Goal: Communication & Community: Connect with others

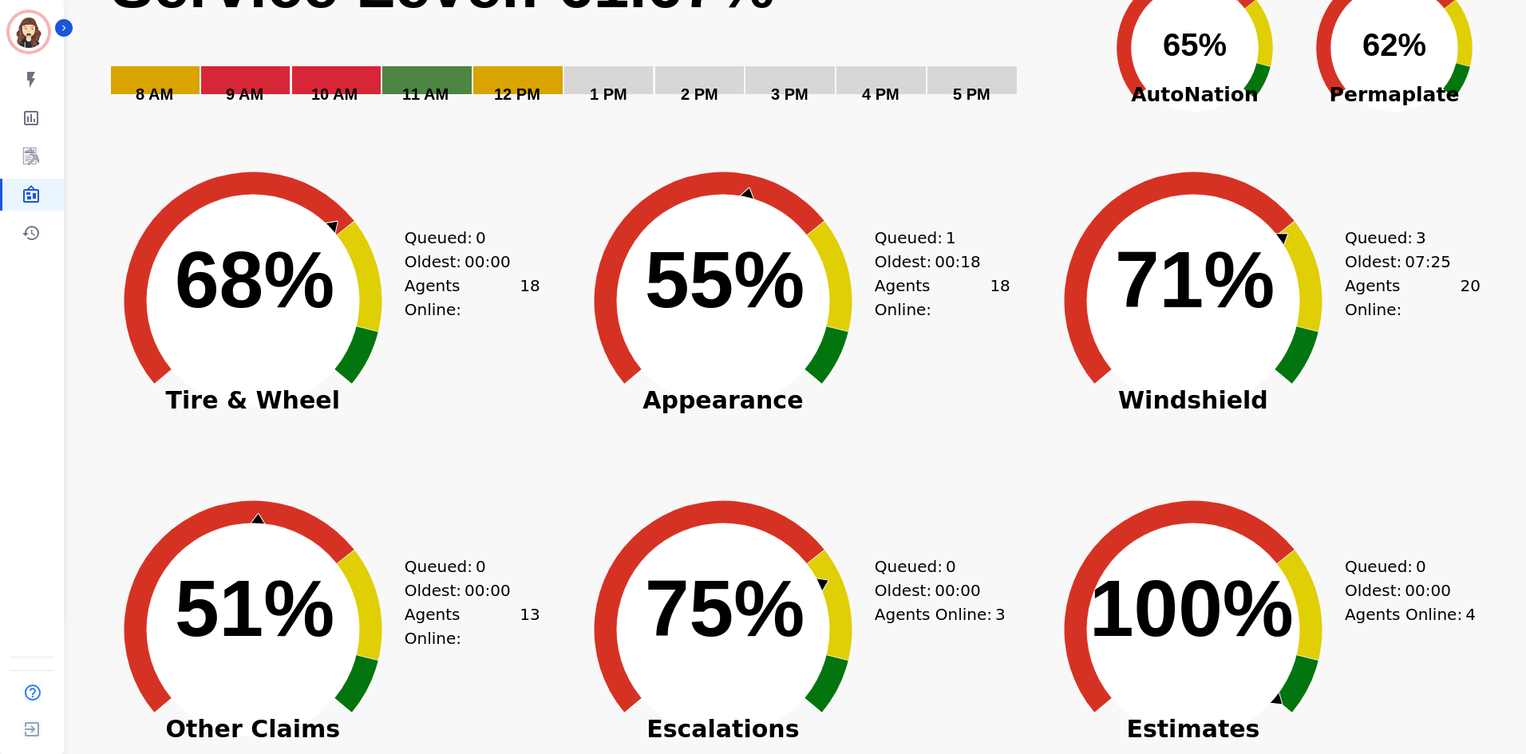
scroll to position [106, 0]
